Goal: Browse casually

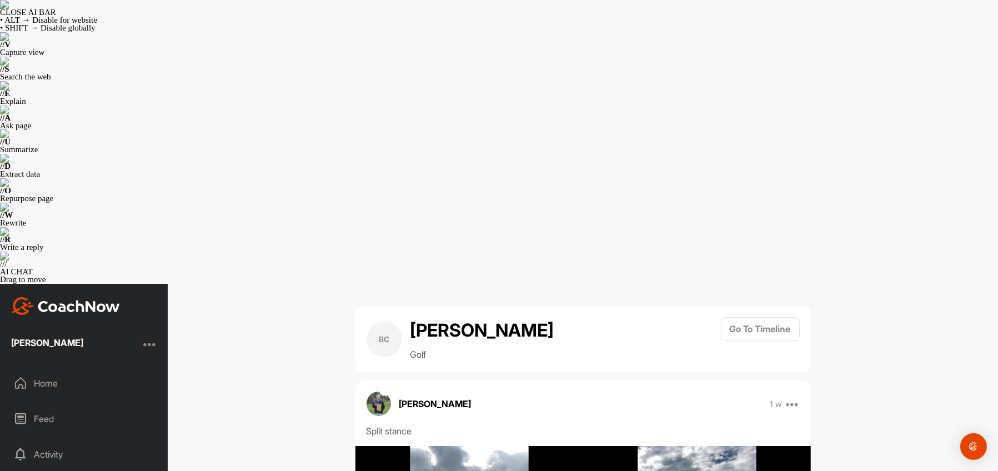
click at [47, 405] on div "Feed" at bounding box center [84, 419] width 157 height 28
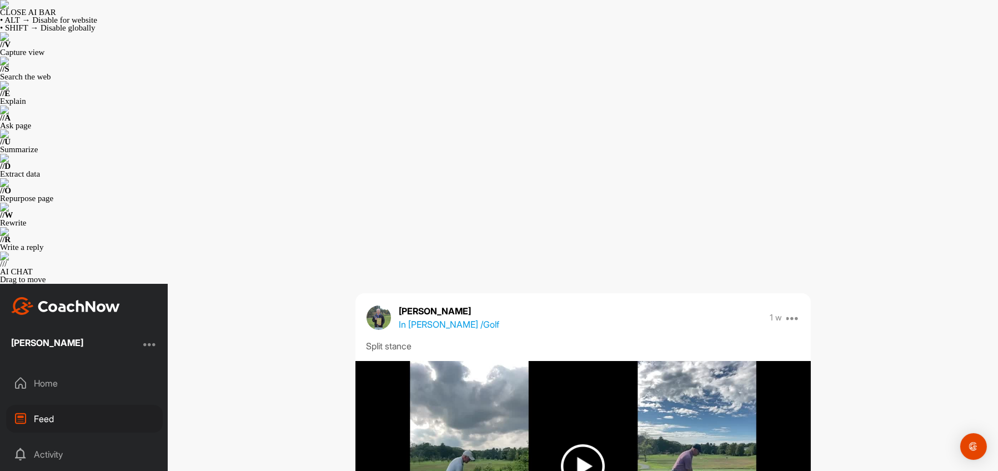
scroll to position [56, 0]
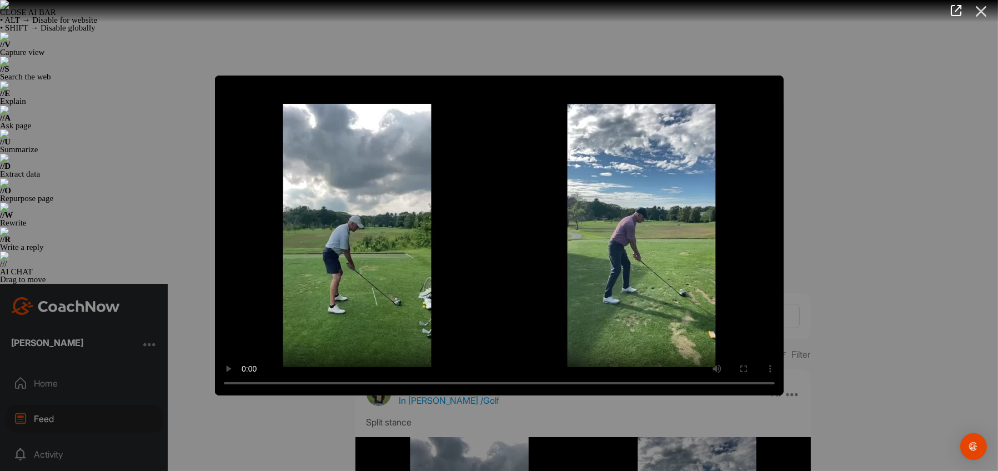
click at [979, 12] on icon at bounding box center [982, 11] width 26 height 21
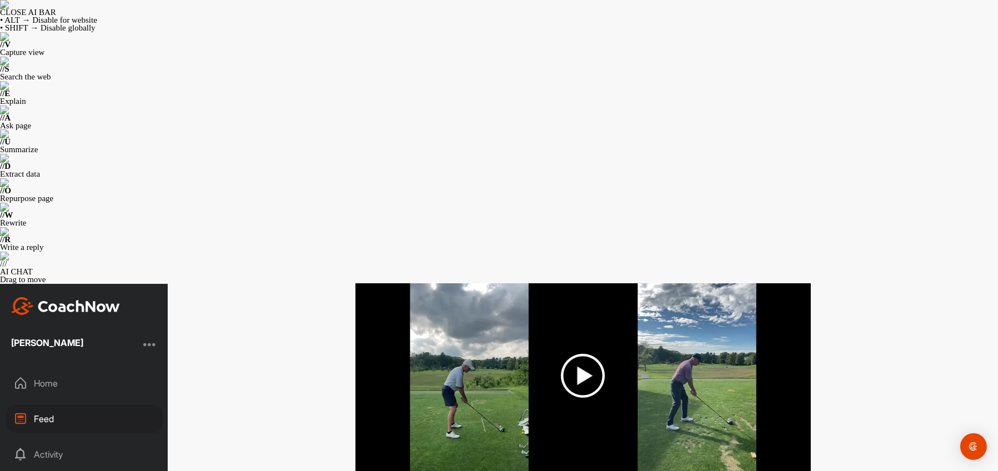
scroll to position [333, 0]
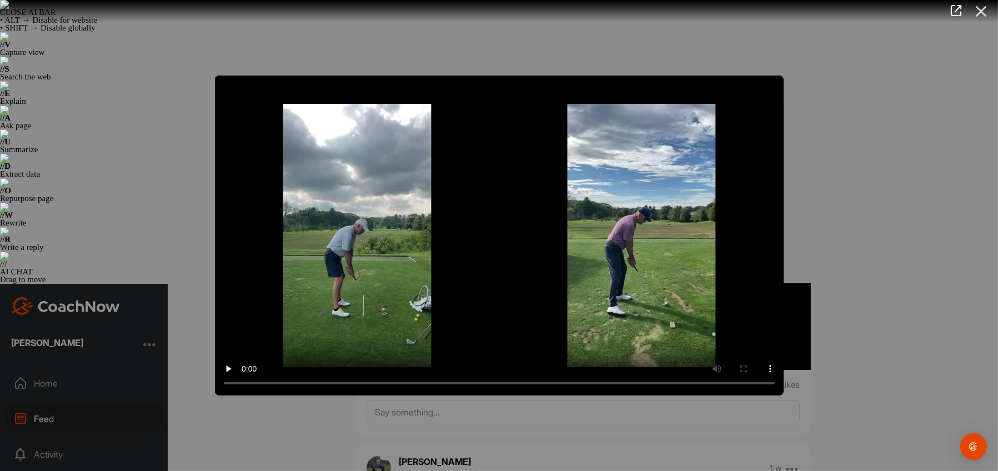
drag, startPoint x: 981, startPoint y: 11, endPoint x: 955, endPoint y: 51, distance: 47.8
click at [981, 11] on icon at bounding box center [982, 11] width 26 height 21
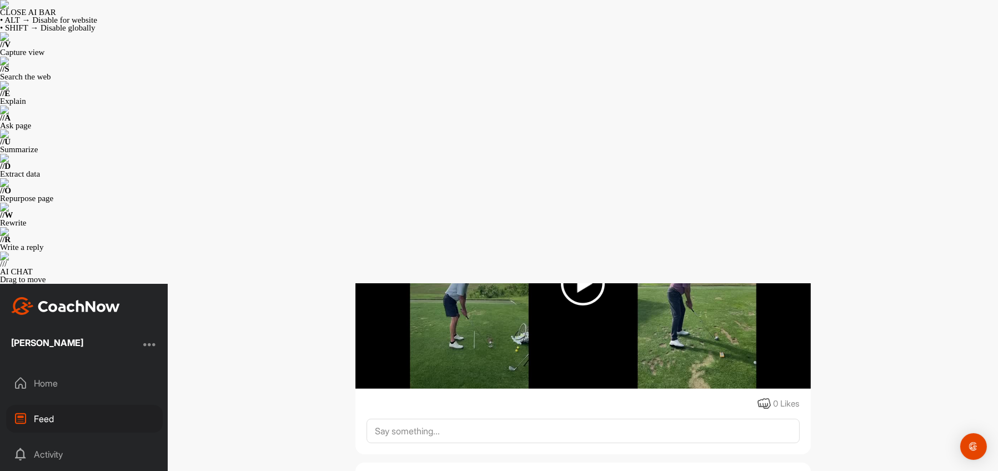
scroll to position [778, 0]
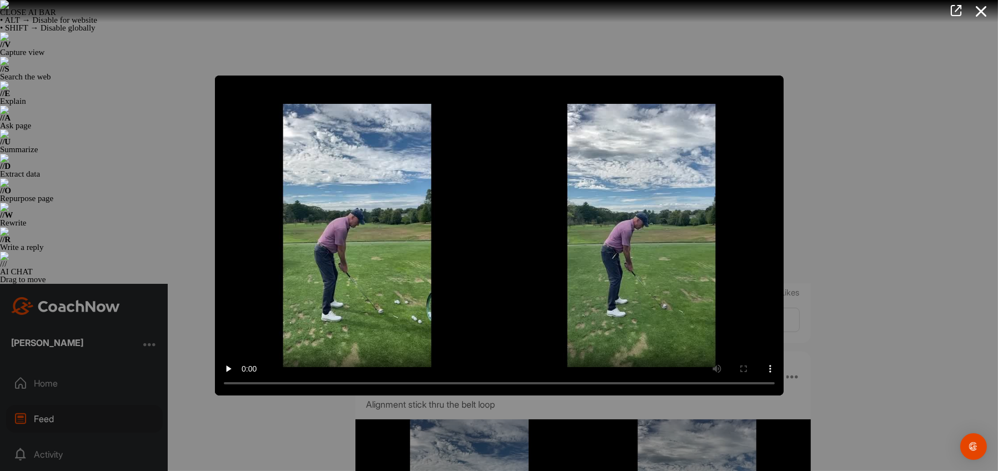
drag, startPoint x: 980, startPoint y: 12, endPoint x: 965, endPoint y: 39, distance: 31.1
click at [979, 13] on icon at bounding box center [982, 11] width 26 height 21
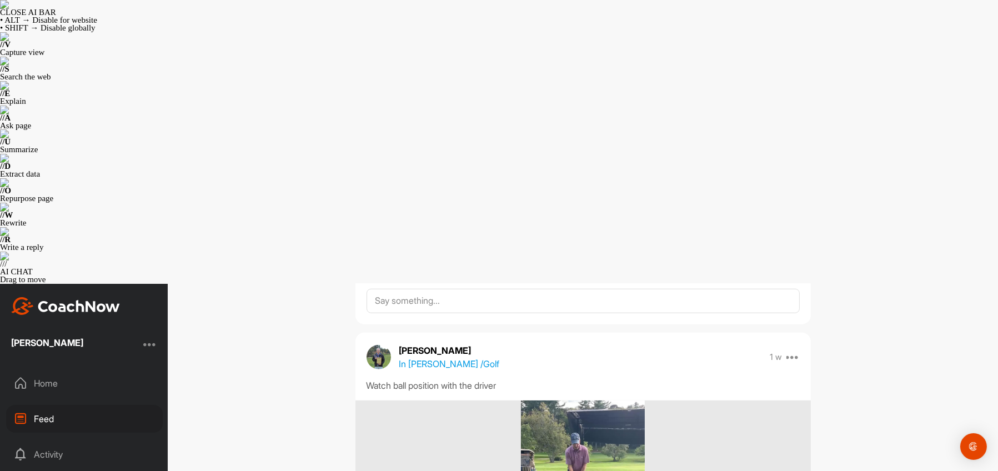
scroll to position [1167, 0]
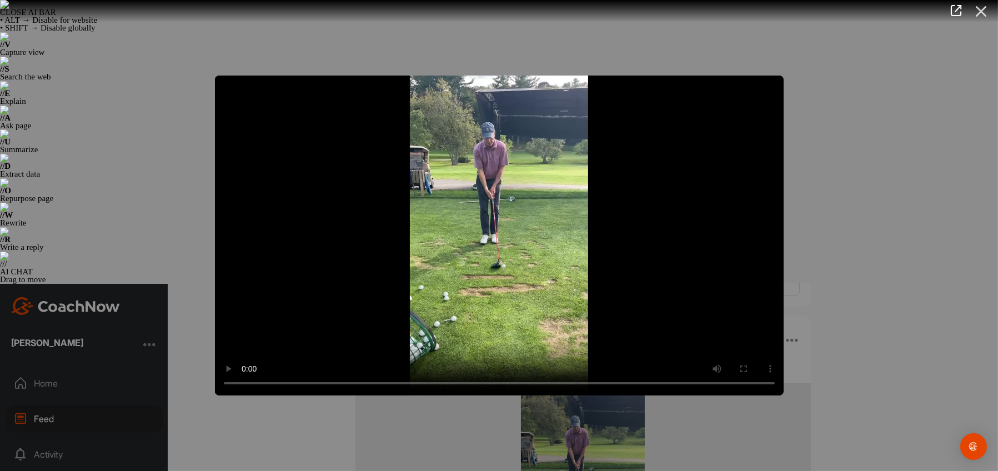
click at [981, 12] on icon at bounding box center [982, 11] width 26 height 21
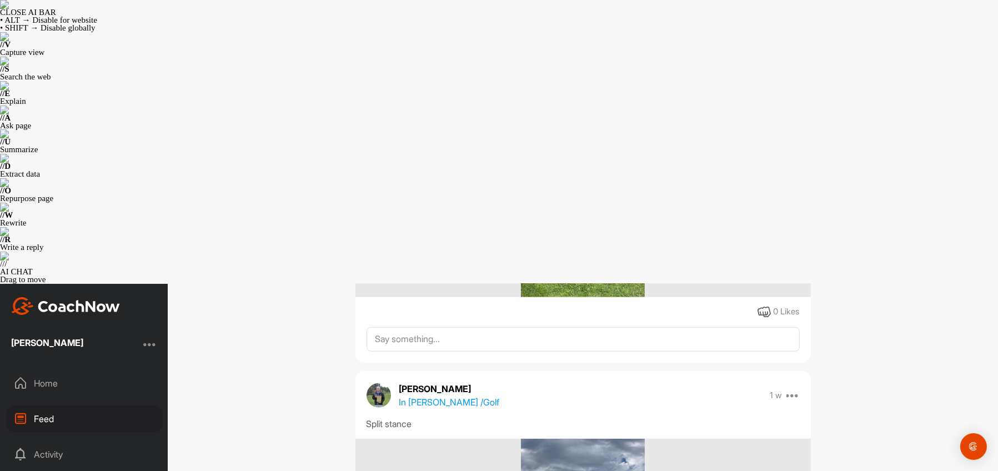
scroll to position [1500, 0]
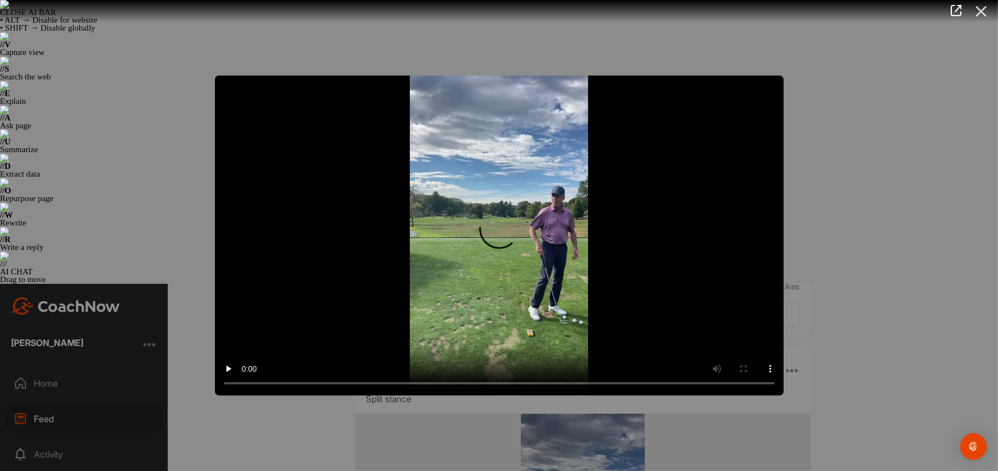
click at [978, 11] on icon at bounding box center [982, 11] width 26 height 21
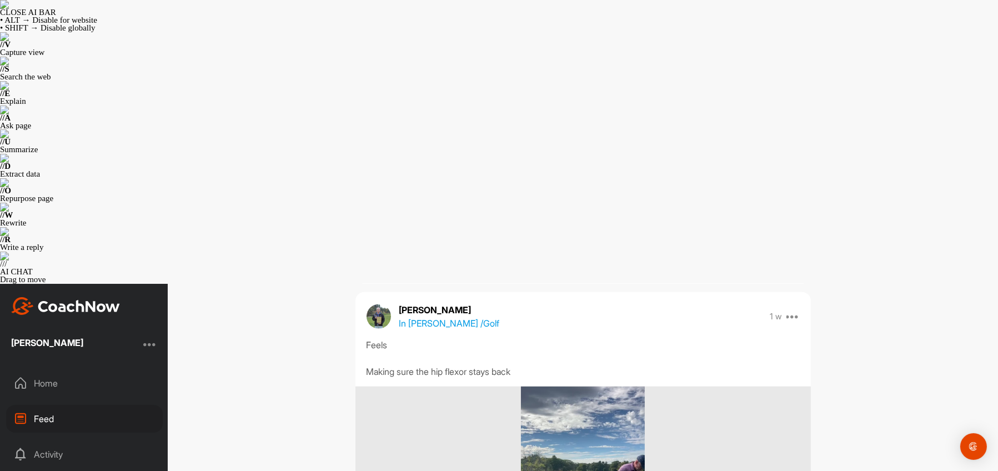
scroll to position [1945, 0]
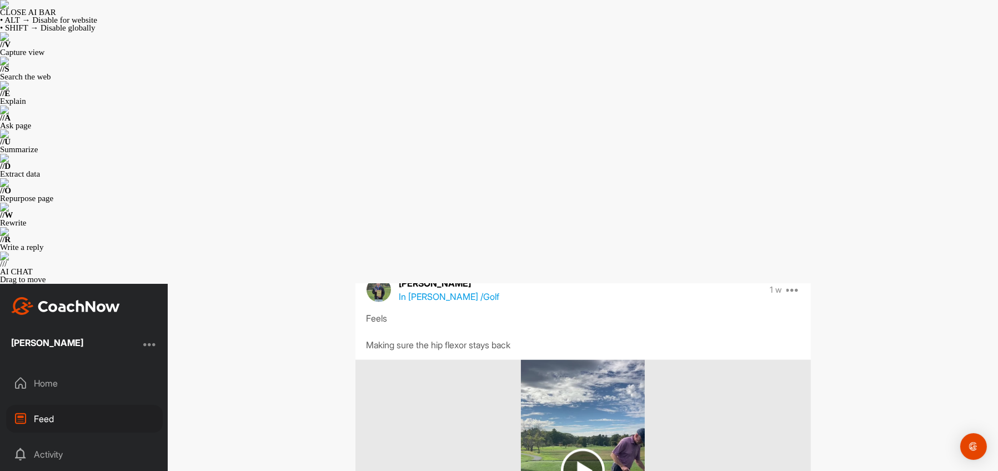
click at [576, 449] on img at bounding box center [583, 471] width 44 height 44
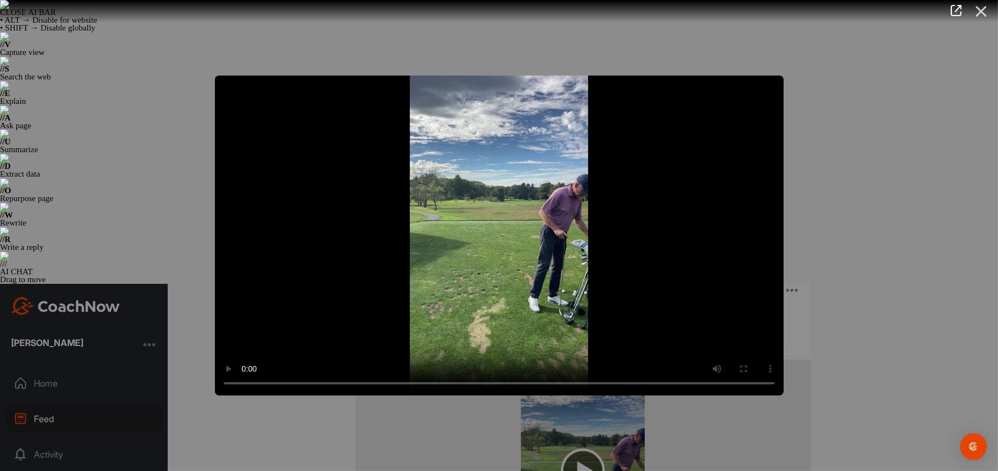
click at [982, 13] on icon at bounding box center [982, 11] width 26 height 21
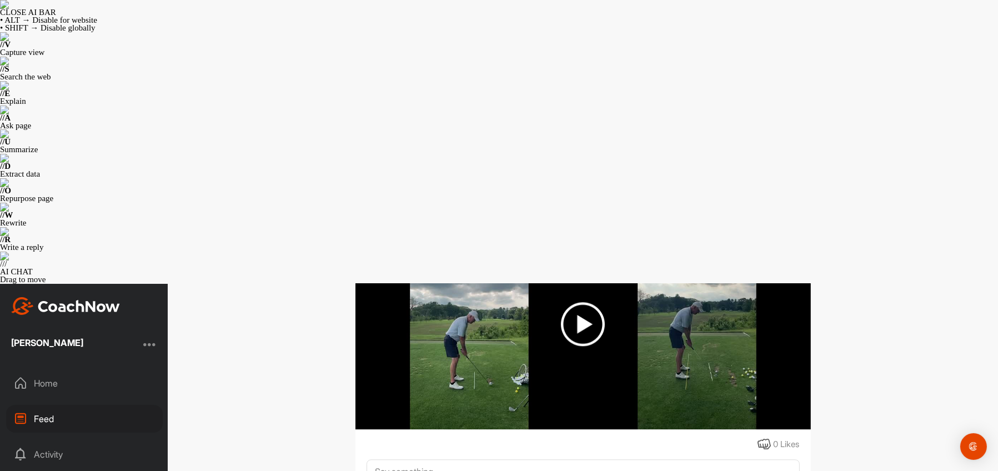
scroll to position [3556, 0]
